Goal: Task Accomplishment & Management: Use online tool/utility

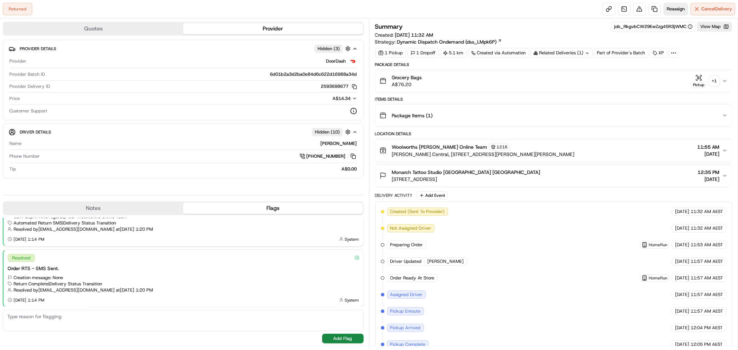
click at [678, 10] on span "Reassign" at bounding box center [676, 9] width 18 height 6
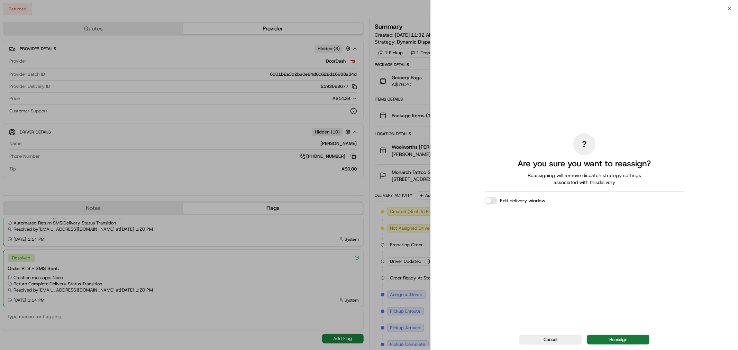
click at [628, 337] on button "Reassign" at bounding box center [618, 340] width 62 height 10
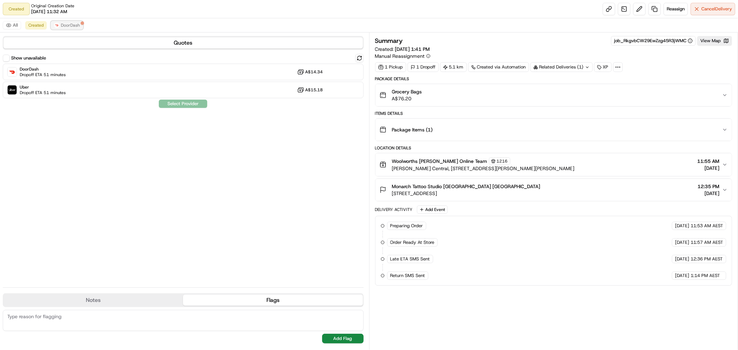
click at [68, 24] on span "DoorDash" at bounding box center [70, 25] width 19 height 6
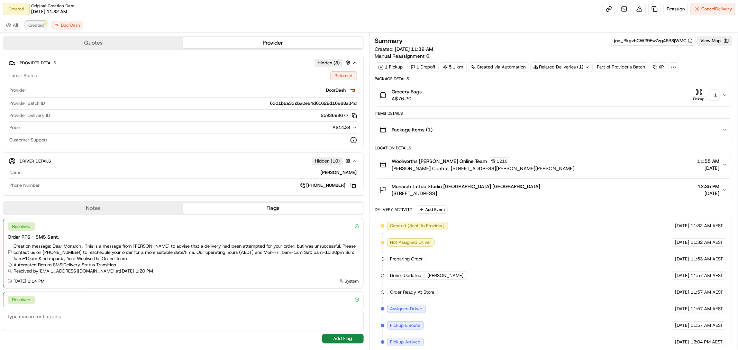
click at [40, 25] on span "Created" at bounding box center [35, 25] width 15 height 6
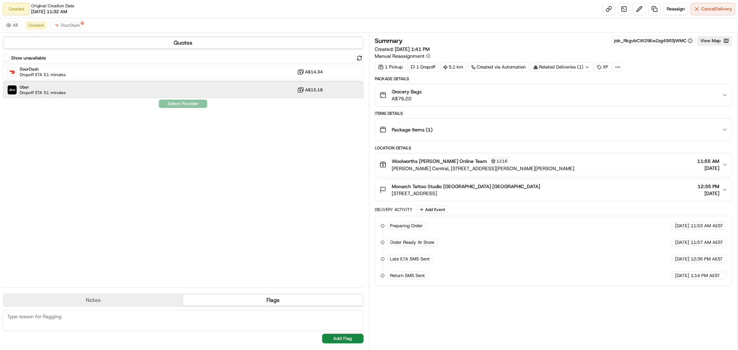
click at [65, 91] on span "Dropoff ETA 51 minutes" at bounding box center [43, 93] width 46 height 6
click at [150, 149] on div "Show unavailable DoorDash Dropoff ETA 51 minutes A$14.34 Uber Dropoff ETA 51 mi…" at bounding box center [183, 168] width 361 height 228
click at [177, 105] on button "Assign Provider" at bounding box center [182, 104] width 49 height 8
